Goal: Task Accomplishment & Management: Manage account settings

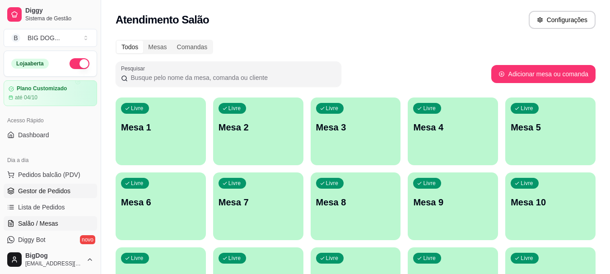
click at [54, 191] on span "Gestor de Pedidos" at bounding box center [44, 191] width 52 height 9
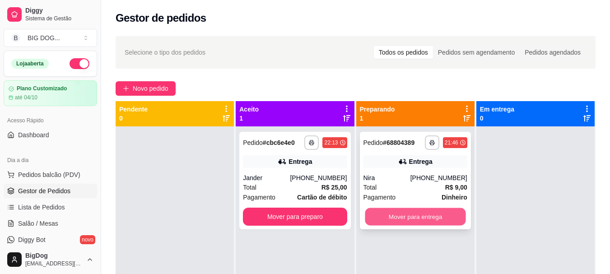
click at [424, 216] on button "Mover para entrega" at bounding box center [415, 217] width 101 height 18
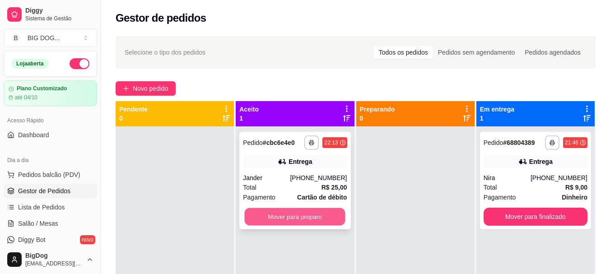
click at [329, 213] on button "Mover para preparo" at bounding box center [295, 217] width 101 height 18
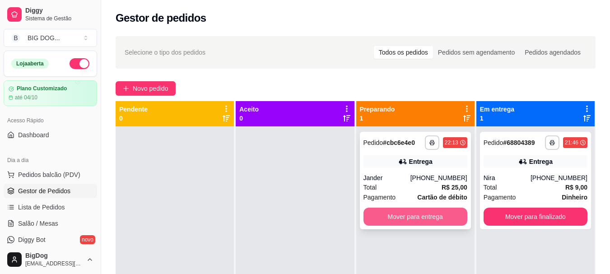
click at [435, 211] on button "Mover para entrega" at bounding box center [416, 217] width 104 height 18
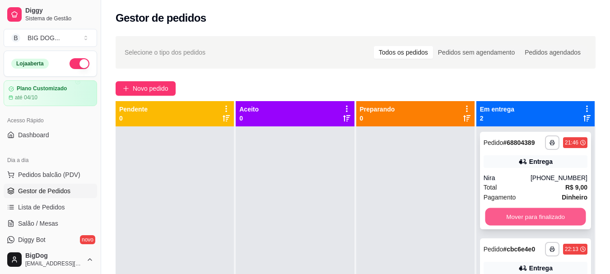
click at [515, 211] on button "Mover para finalizado" at bounding box center [535, 217] width 101 height 18
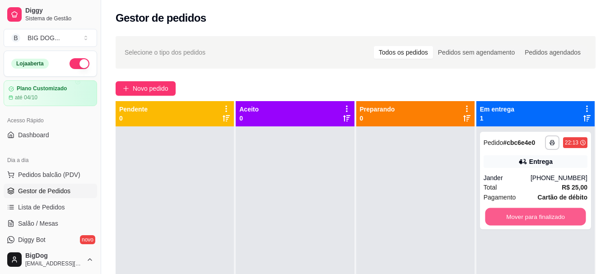
click at [515, 211] on button "Mover para finalizado" at bounding box center [535, 217] width 101 height 18
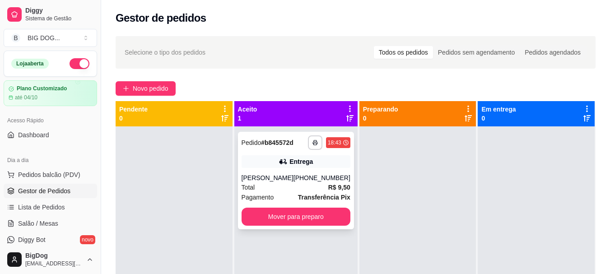
click at [302, 182] on div "[PHONE_NUMBER]" at bounding box center [322, 177] width 57 height 9
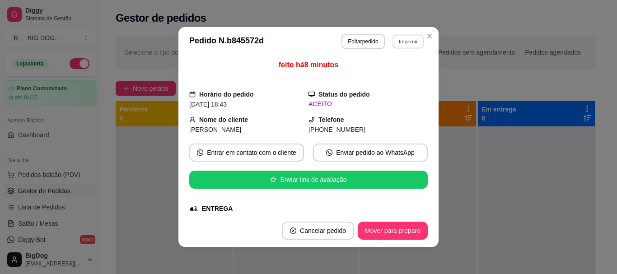
click at [408, 41] on button "Imprimir" at bounding box center [408, 41] width 31 height 14
click at [390, 75] on button "IMPRESSORA" at bounding box center [388, 73] width 63 height 14
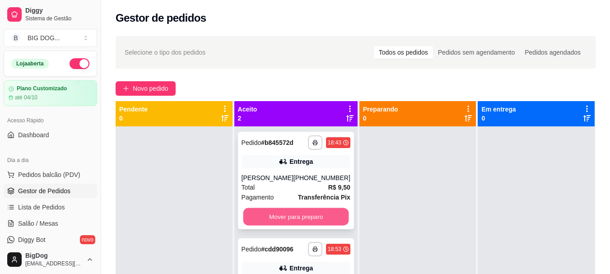
click at [319, 221] on button "Mover para preparo" at bounding box center [296, 217] width 106 height 18
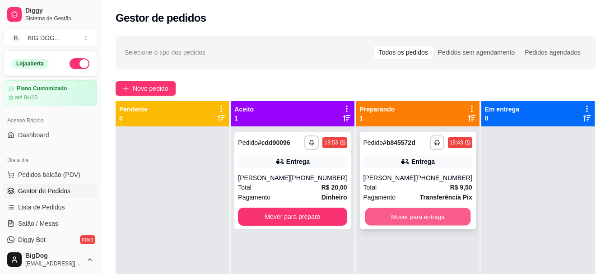
click at [382, 224] on button "Mover para entrega" at bounding box center [418, 217] width 106 height 18
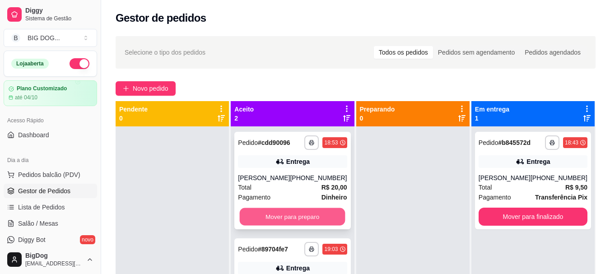
click at [306, 215] on button "Mover para preparo" at bounding box center [293, 217] width 106 height 18
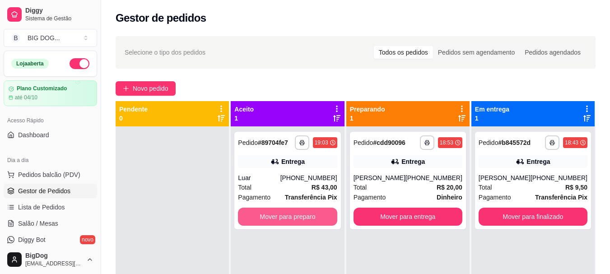
click at [306, 215] on button "Mover para preparo" at bounding box center [287, 217] width 99 height 18
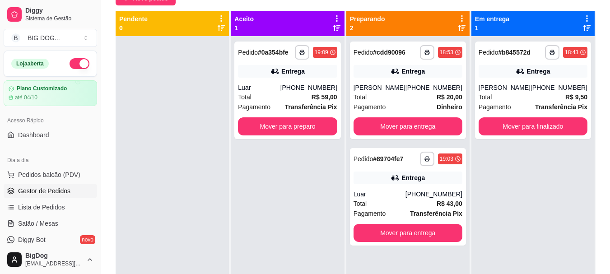
scroll to position [108, 0]
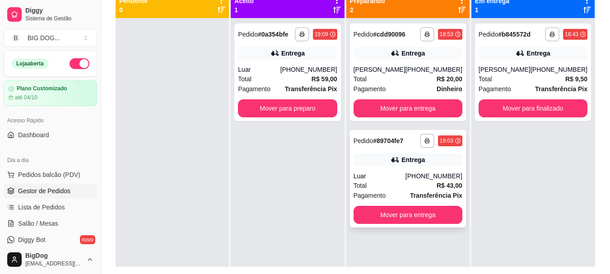
click at [406, 177] on div "Luar" at bounding box center [380, 176] width 52 height 9
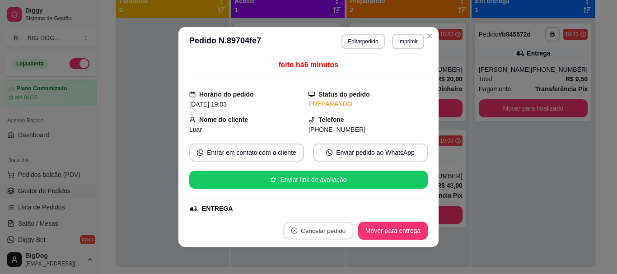
click at [314, 226] on button "Cancelar pedido" at bounding box center [318, 231] width 70 height 18
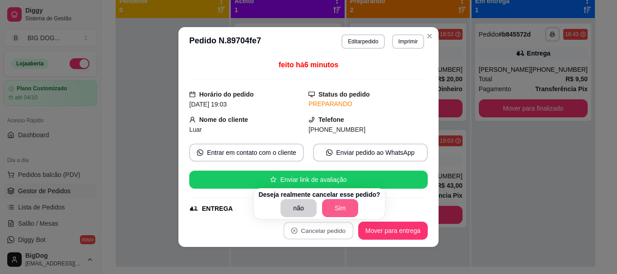
click at [342, 204] on button "Sim" at bounding box center [340, 208] width 36 height 18
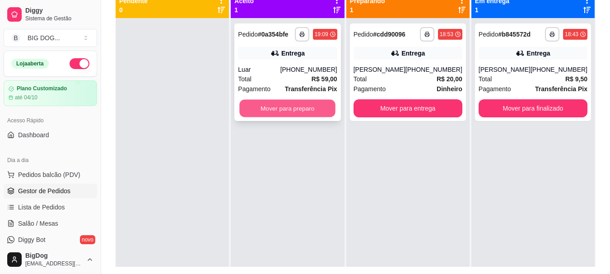
click at [335, 100] on button "Mover para preparo" at bounding box center [288, 109] width 96 height 18
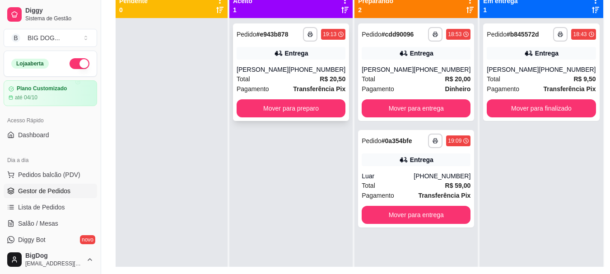
click at [289, 72] on div "[PERSON_NAME]" at bounding box center [263, 69] width 52 height 9
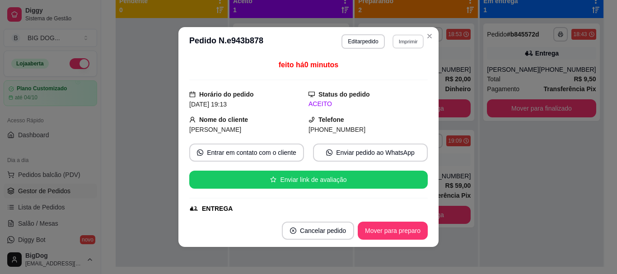
click at [417, 43] on button "Imprimir" at bounding box center [408, 41] width 31 height 14
click at [392, 72] on button "IMPRESSORA" at bounding box center [388, 73] width 63 height 14
click at [427, 39] on icon "Close" at bounding box center [429, 36] width 7 height 7
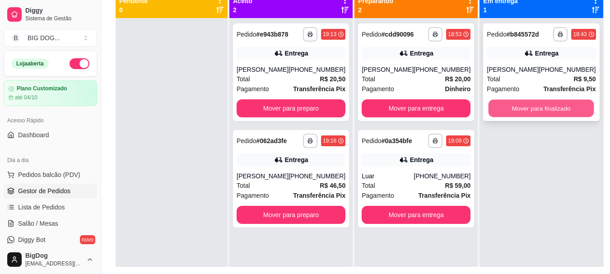
click at [511, 103] on button "Mover para finalizado" at bounding box center [542, 109] width 106 height 18
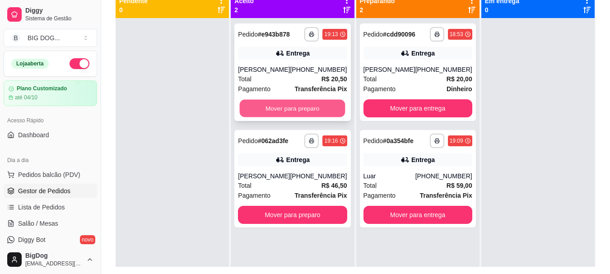
click at [307, 115] on button "Mover para preparo" at bounding box center [293, 109] width 106 height 18
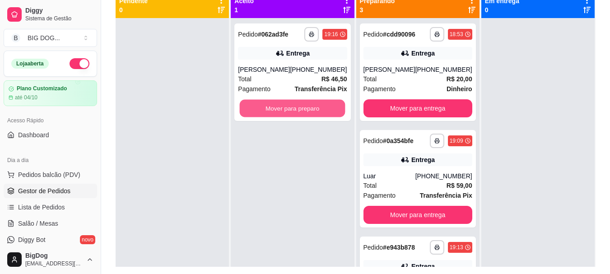
click at [307, 115] on button "Mover para preparo" at bounding box center [293, 109] width 106 height 18
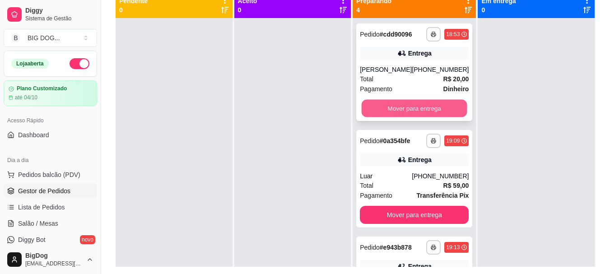
click at [377, 110] on button "Mover para entrega" at bounding box center [415, 109] width 106 height 18
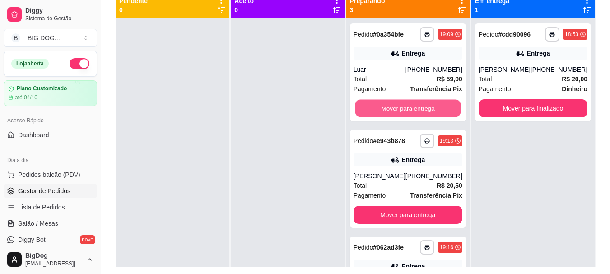
click at [377, 110] on button "Mover para entrega" at bounding box center [408, 109] width 106 height 18
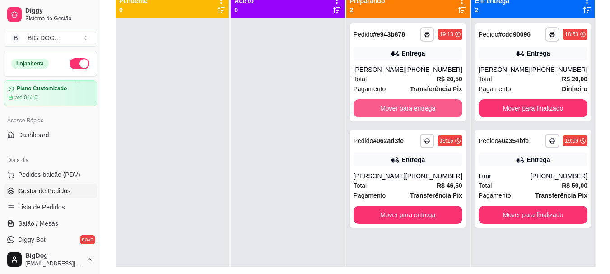
click at [377, 110] on button "Mover para entrega" at bounding box center [408, 108] width 109 height 18
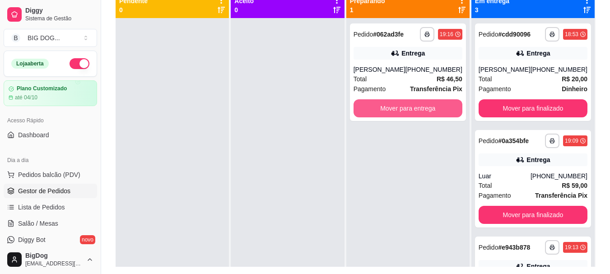
click at [377, 110] on button "Mover para entrega" at bounding box center [408, 108] width 109 height 18
